Goal: Transaction & Acquisition: Subscribe to service/newsletter

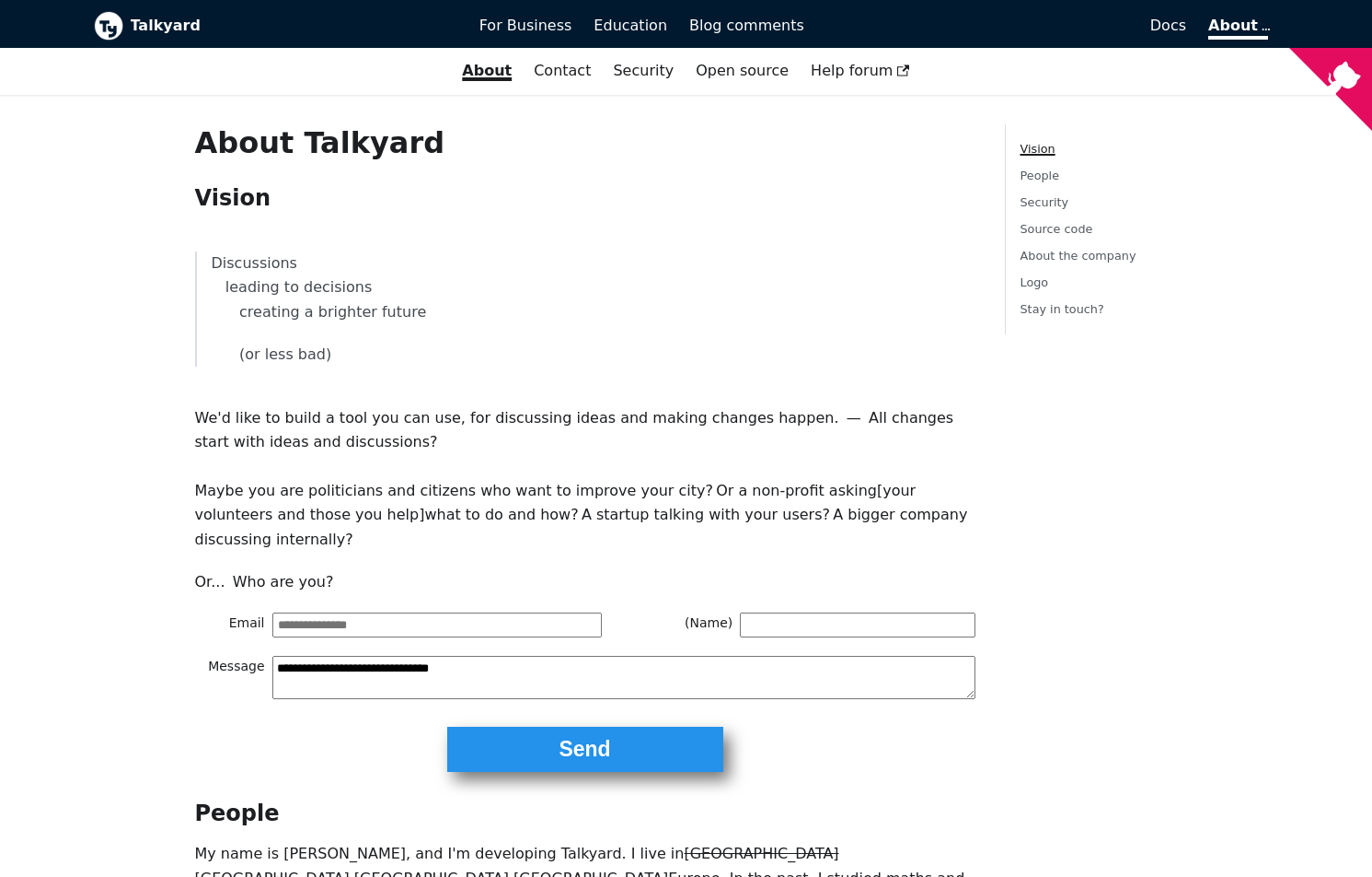
click at [154, 30] on b "Talkyard" at bounding box center [292, 26] width 323 height 24
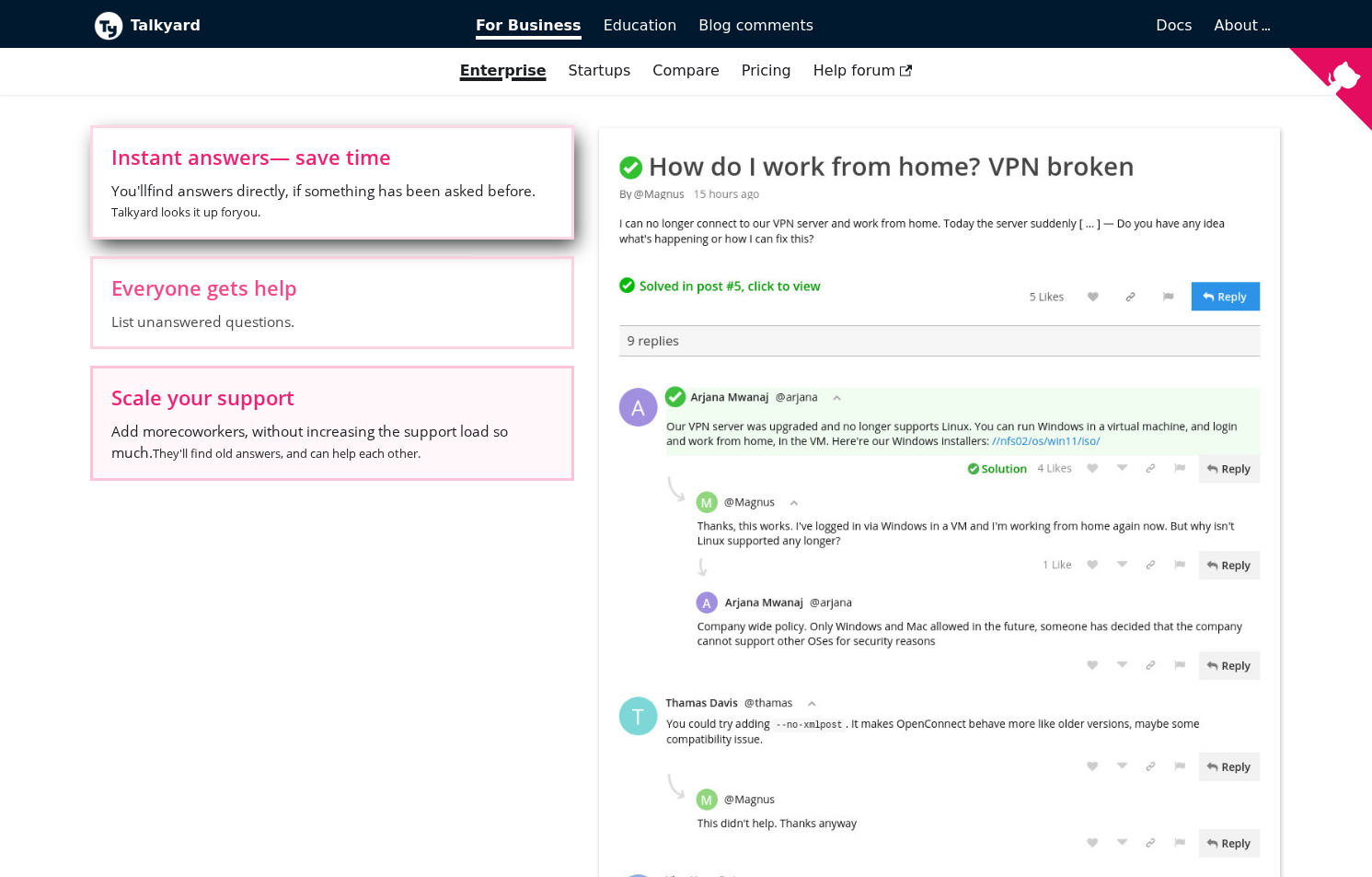
scroll to position [819, 0]
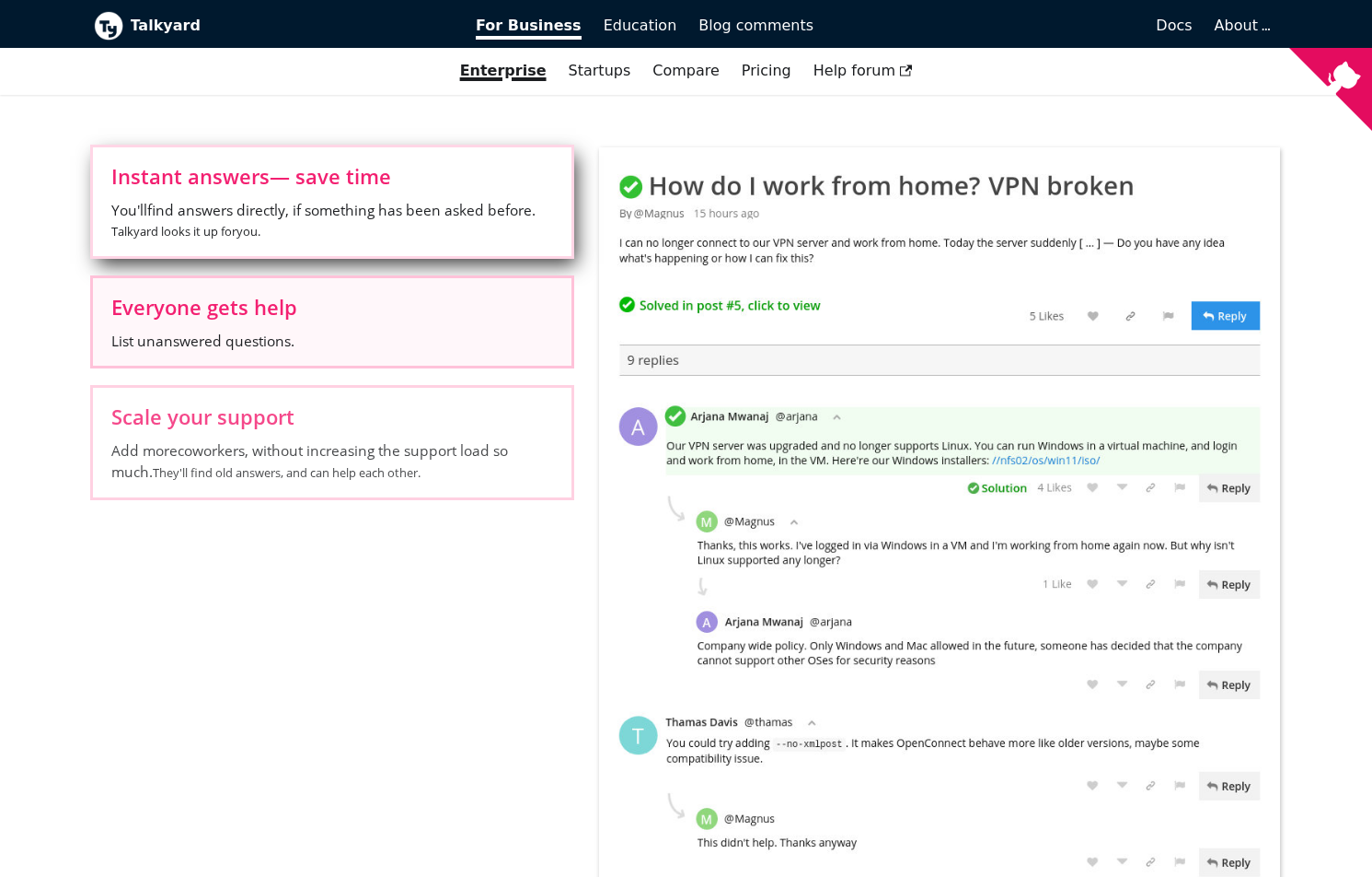
click at [364, 346] on label "Everyone gets help List unanswered questions." at bounding box center [332, 321] width 479 height 88
click at [0, 0] on input "Everyone gets help List unanswered questions." at bounding box center [0, 0] width 0 height 0
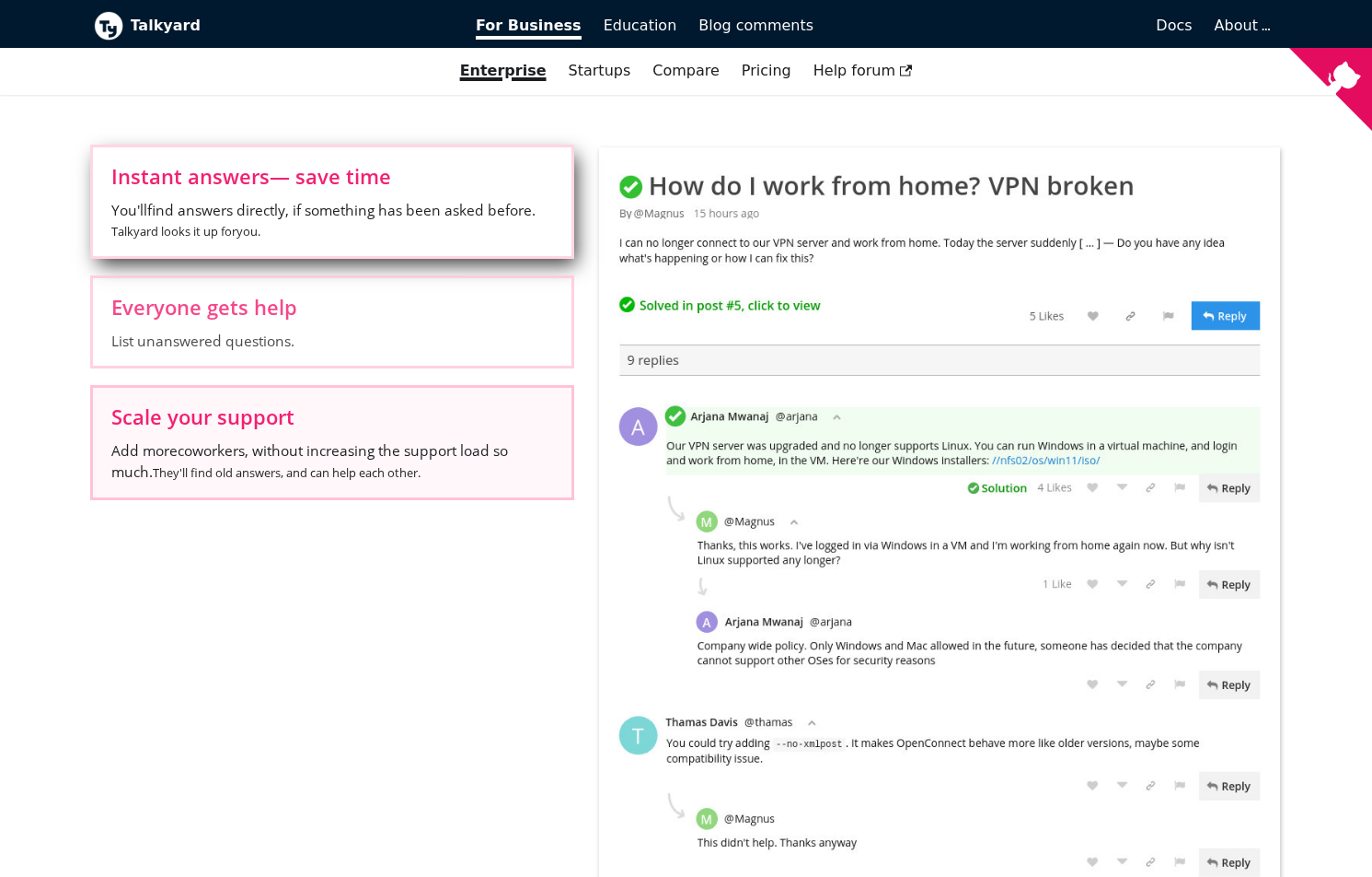
click at [331, 412] on span "Scale your support" at bounding box center [332, 416] width 442 height 20
click at [0, 0] on input "Scale your support Add more coworkers , without increasing the support load so …" at bounding box center [0, 0] width 0 height 0
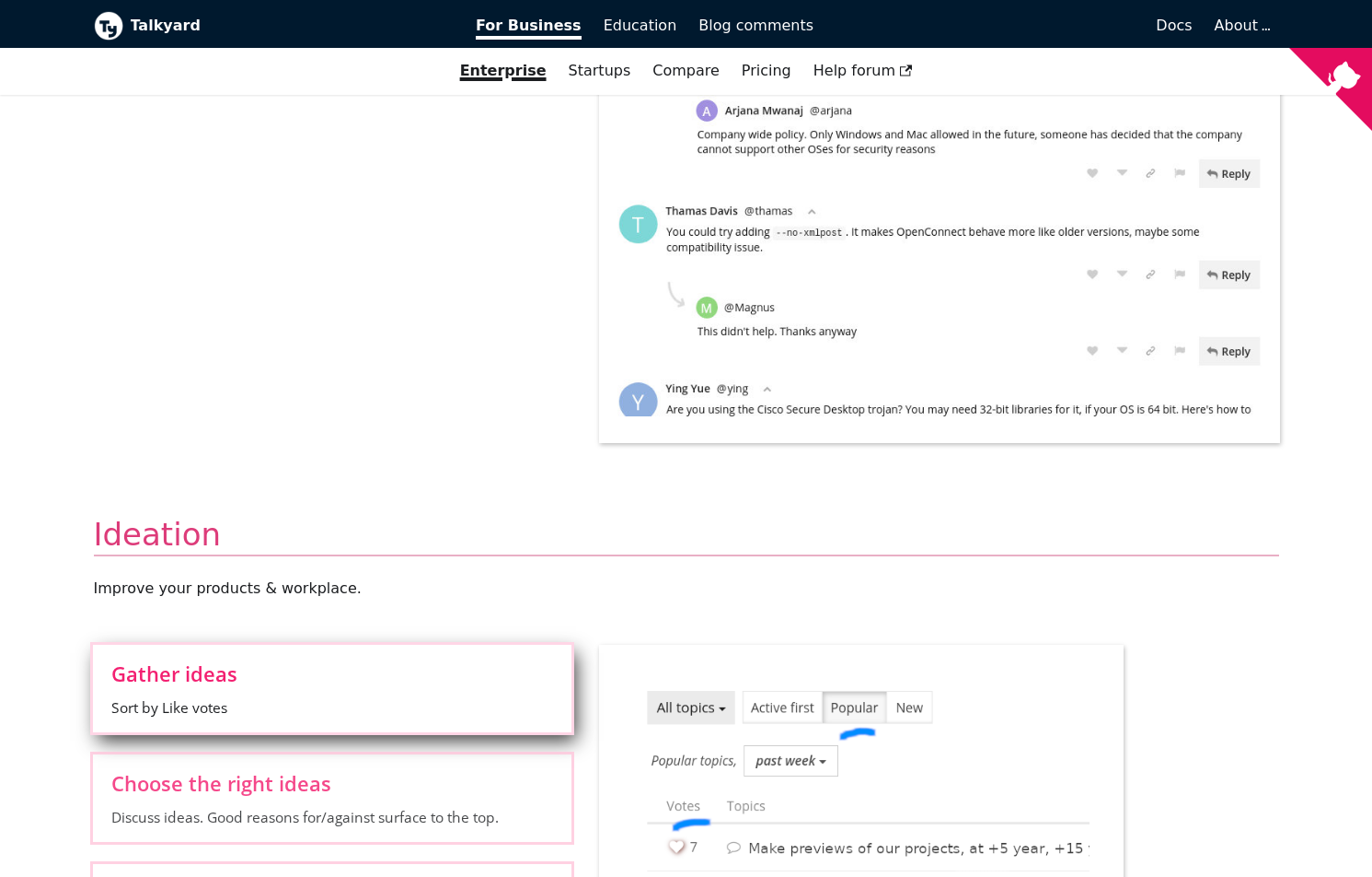
scroll to position [1333, 0]
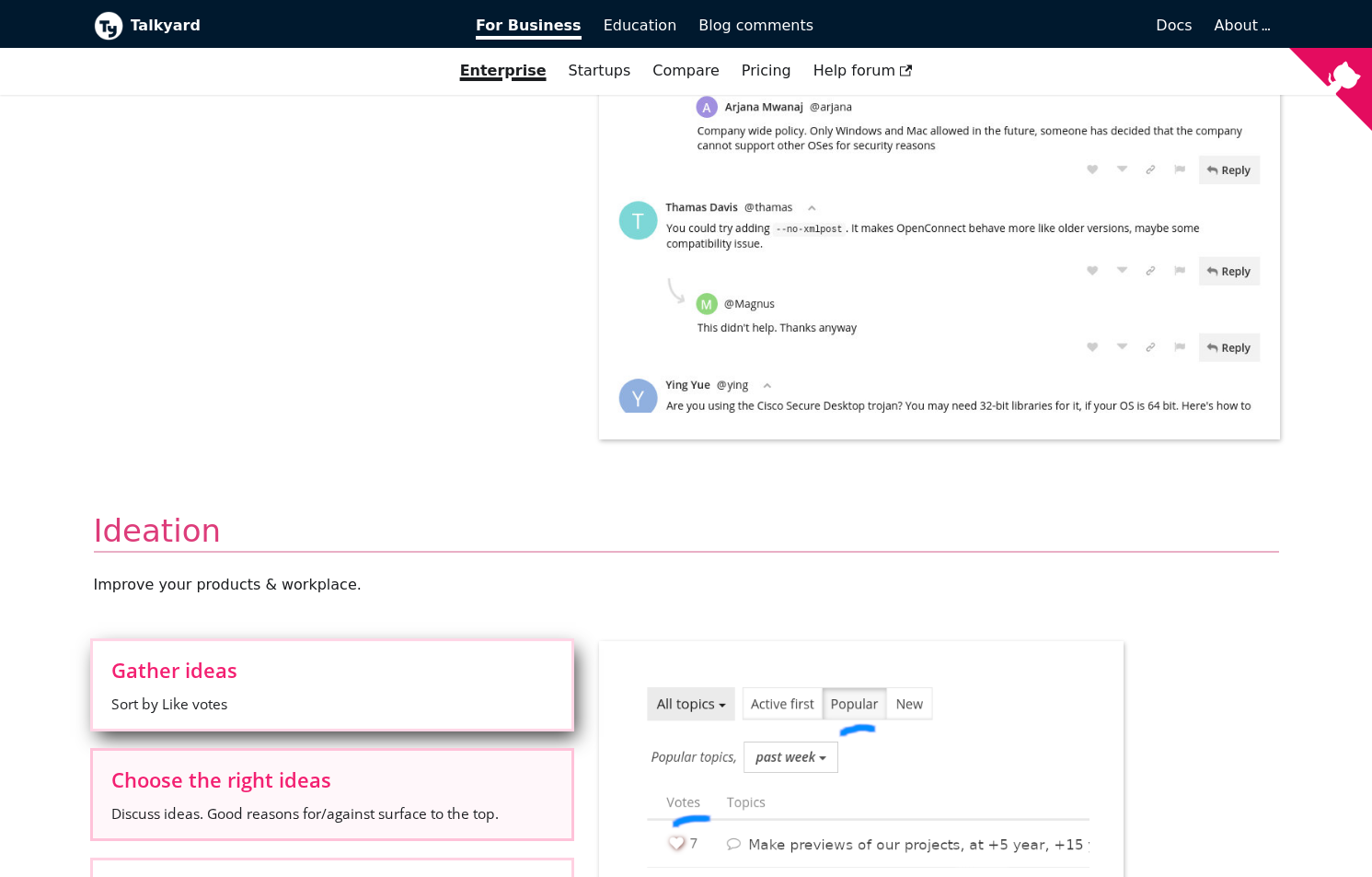
click at [418, 751] on label "Choose the right ideas Discuss ideas. Good reasons for/against surface to the t…" at bounding box center [332, 794] width 479 height 88
click at [0, 0] on input "Choose the right ideas Discuss ideas. Good reasons for/against surface to the t…" at bounding box center [0, 0] width 0 height 0
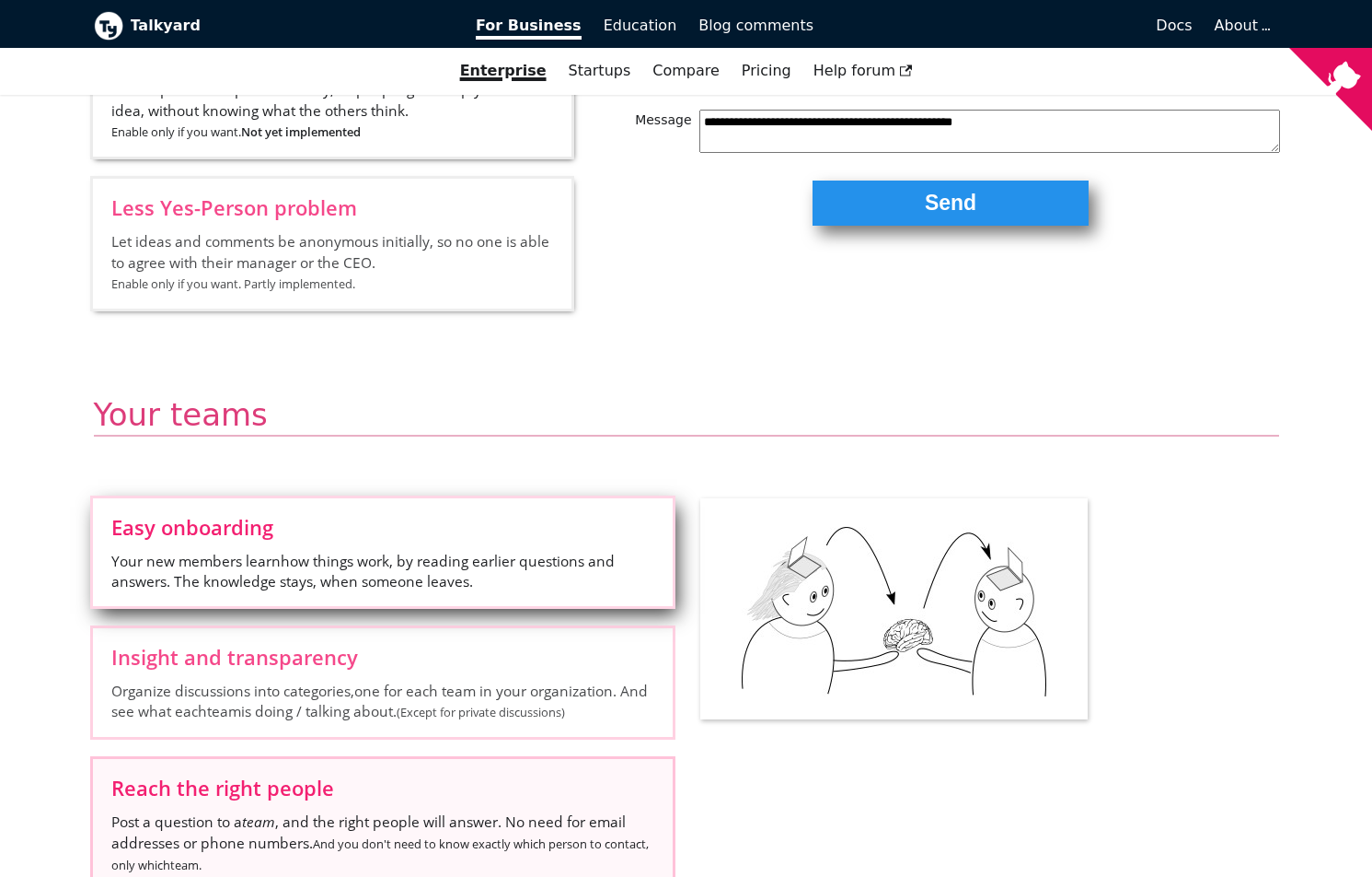
scroll to position [2680, 0]
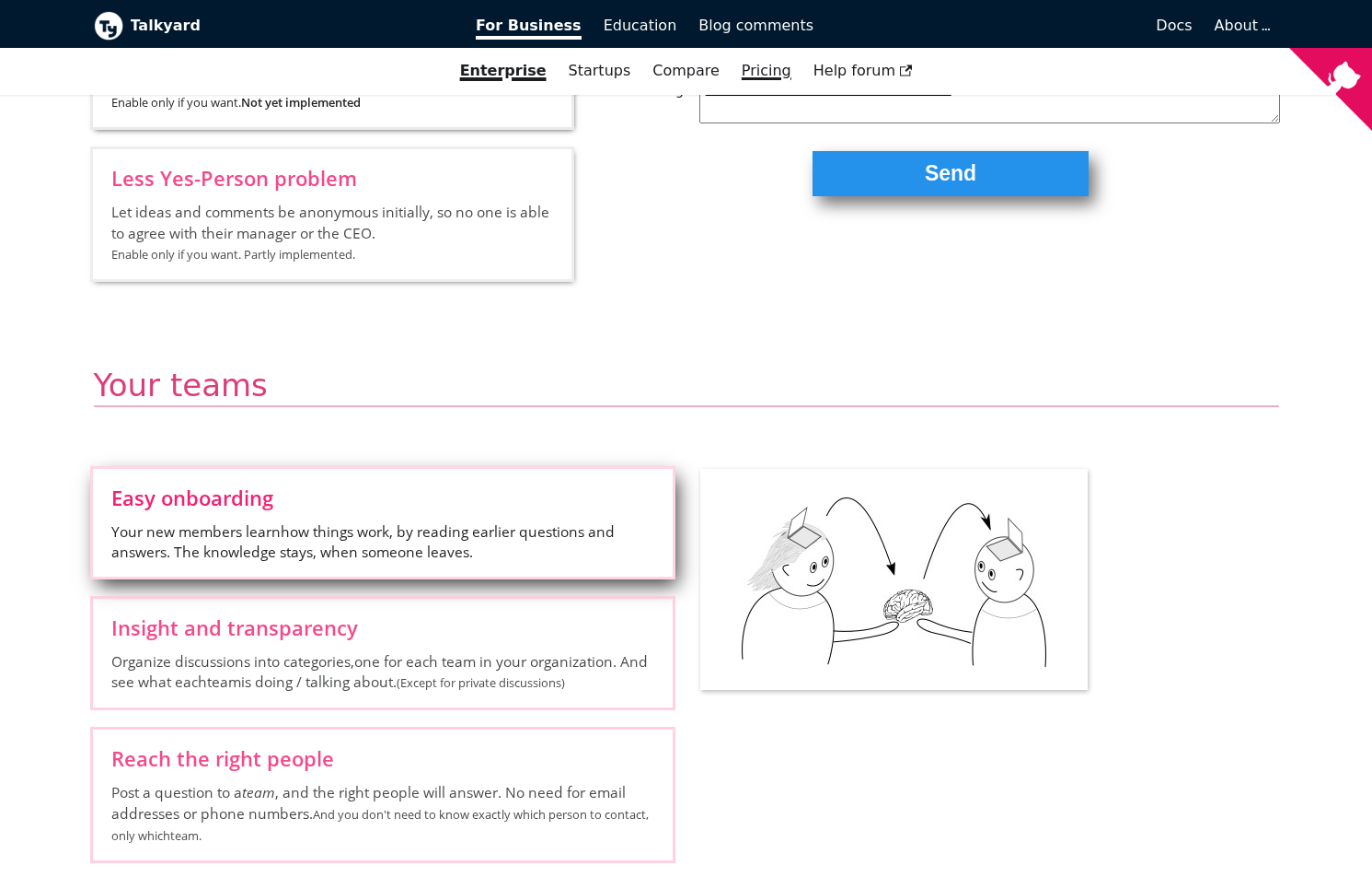
click at [757, 76] on link "Pricing" at bounding box center [767, 71] width 72 height 31
